Goal: Task Accomplishment & Management: Complete application form

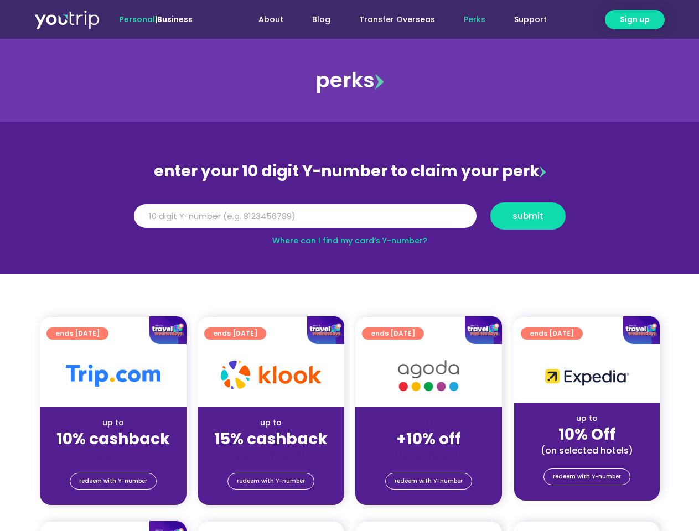
click at [349, 266] on section "enter your 10 digit Y-number to claim your perk Y Number submit Where can I fin…" at bounding box center [349, 198] width 699 height 153
click at [635, 19] on span "Sign up" at bounding box center [635, 20] width 30 height 12
click at [350, 216] on input "Y Number" at bounding box center [305, 216] width 343 height 24
click at [527, 216] on span "submit" at bounding box center [527, 216] width 31 height 8
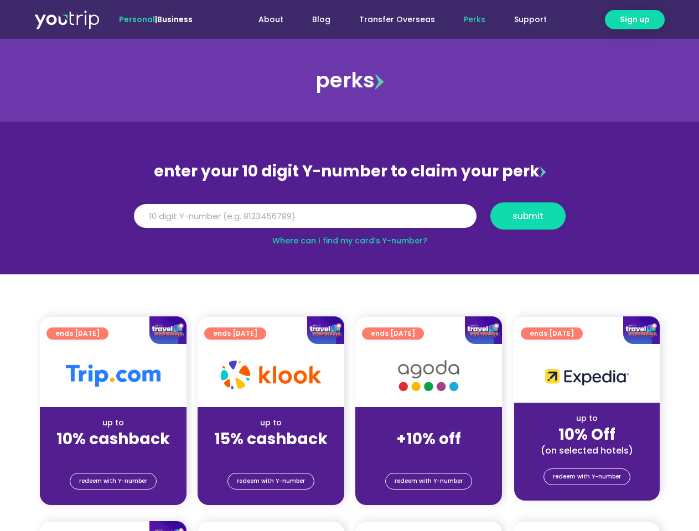
click at [528, 216] on span "submit" at bounding box center [527, 216] width 31 height 8
click at [527, 216] on span "submit" at bounding box center [527, 216] width 31 height 8
click at [113, 481] on span "redeem with Y-number" at bounding box center [113, 481] width 68 height 15
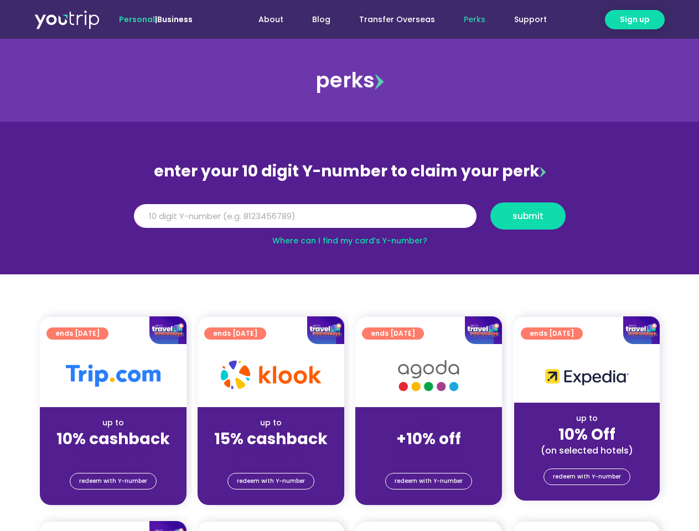
scroll to position [122, 0]
